Goal: Information Seeking & Learning: Understand process/instructions

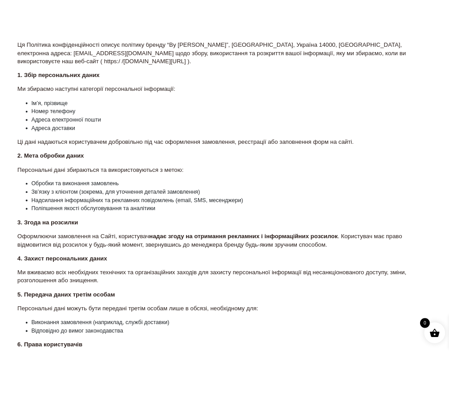
scroll to position [201, 0]
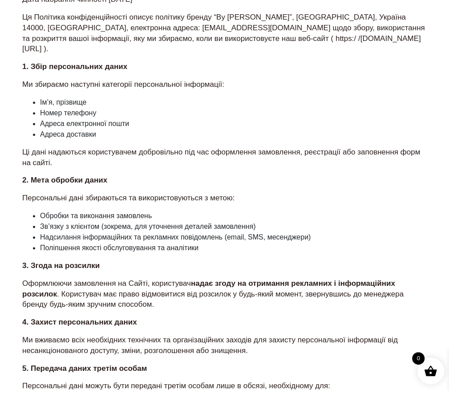
click at [125, 196] on section "Політика конфіденційності Останнє оновлення: [DATE] Дата набрання чинності [DAT…" at bounding box center [224, 251] width 405 height 557
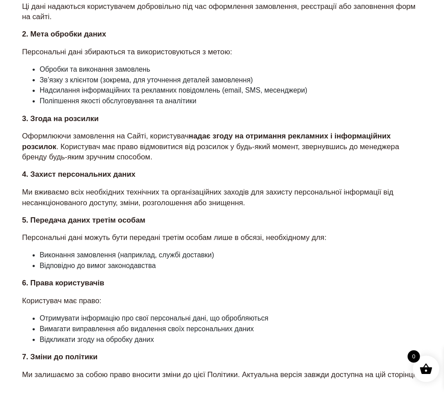
scroll to position [379, 0]
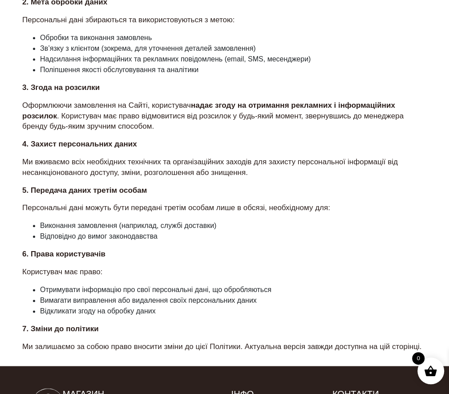
click at [97, 267] on section "Політика конфіденційності Останнє оновлення: [DATE] Дата набрання чинності [DAT…" at bounding box center [224, 73] width 405 height 557
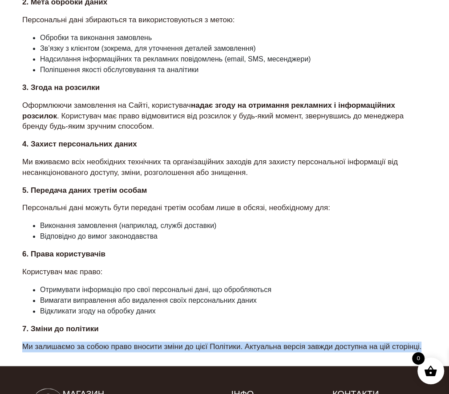
drag, startPoint x: 22, startPoint y: 333, endPoint x: 426, endPoint y: 333, distance: 403.7
click at [423, 341] on p "Ми залишаємо за собою право вносити зміни до цієї Політики. Актуальна версія за…" at bounding box center [224, 346] width 405 height 11
copy p "Ми залишаємо за собою право вносити зміни до цієї Політики. Актуальна версія за…"
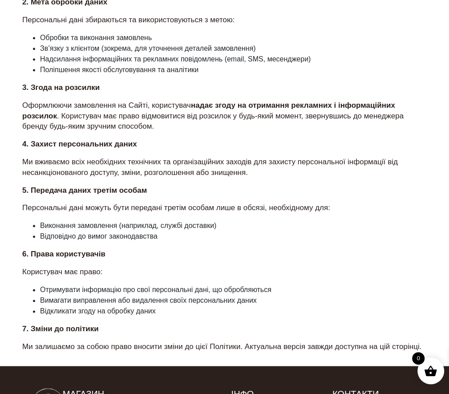
click at [152, 231] on li "Відповідно до вимог законодавства" at bounding box center [233, 236] width 387 height 11
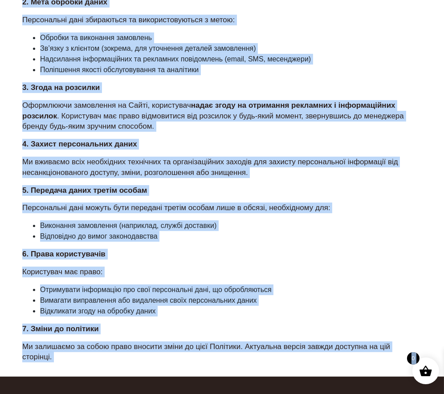
click at [139, 231] on li "Відповідно до вимог законодавства" at bounding box center [230, 236] width 381 height 11
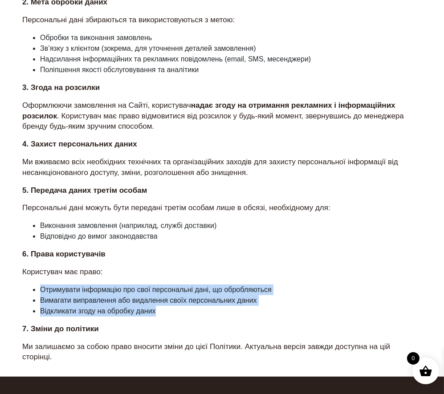
drag, startPoint x: 30, startPoint y: 277, endPoint x: 171, endPoint y: 305, distance: 144.3
click at [171, 305] on ul "Отримувати інформацію про свої персональні дані, що обробляються Вимагати випра…" at bounding box center [221, 300] width 399 height 32
copy ul "Отримувати інформацію про свої персональні дані, що обробляються Вимагати випра…"
